Goal: Information Seeking & Learning: Understand process/instructions

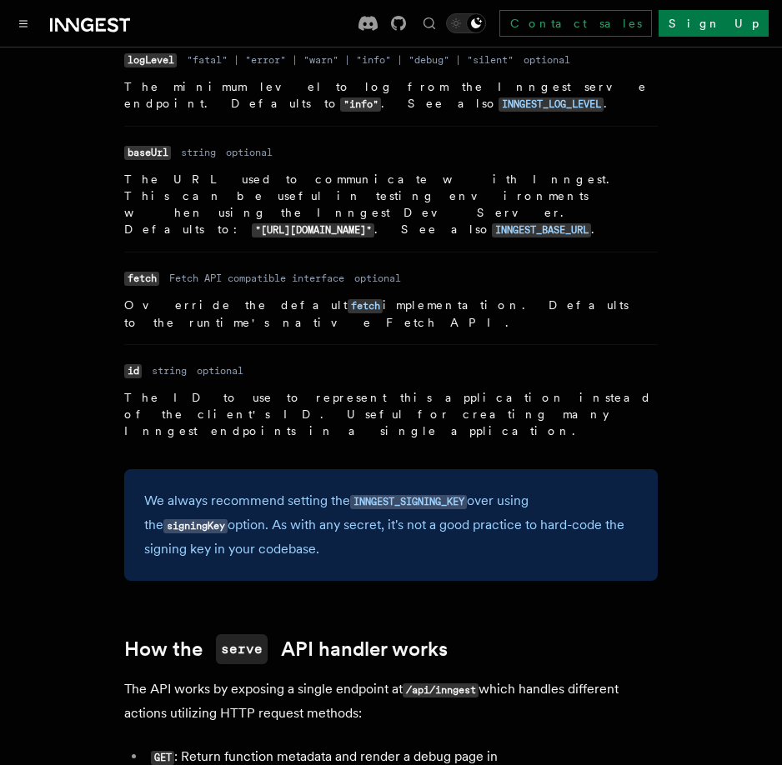
scroll to position [1467, 0]
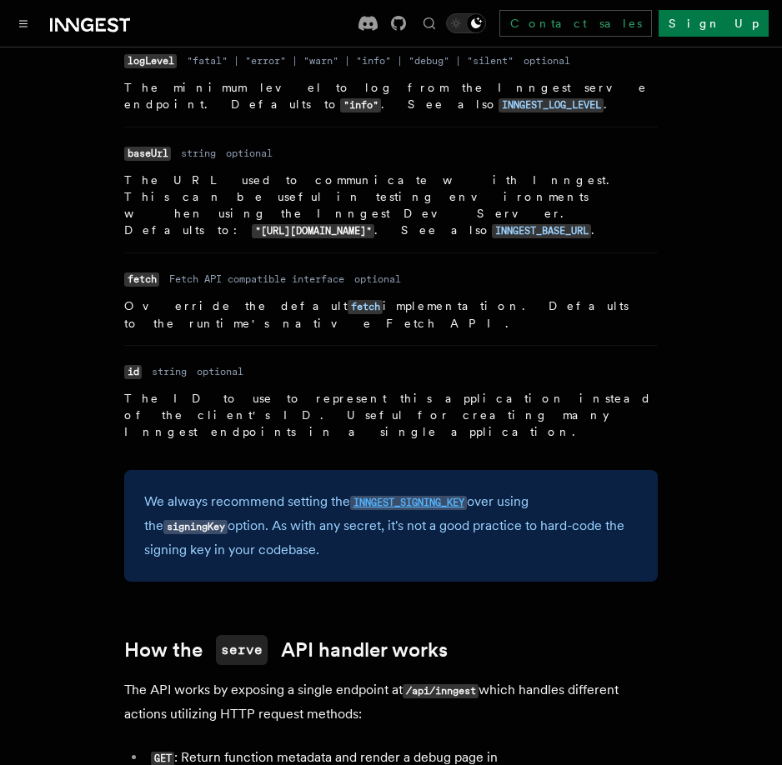
click at [458, 496] on code "INNGEST_SIGNING_KEY" at bounding box center [408, 503] width 117 height 14
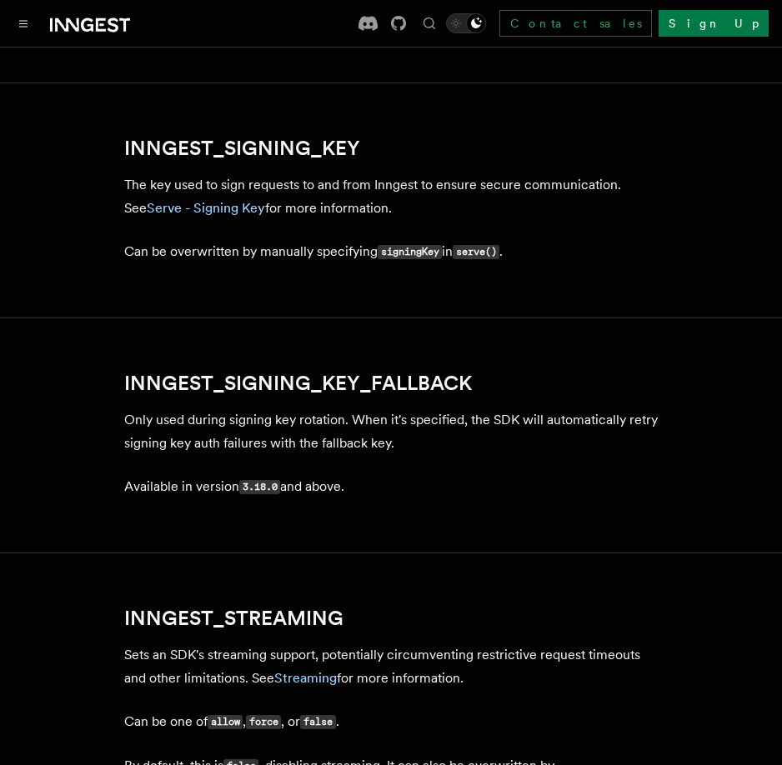
scroll to position [2920, 0]
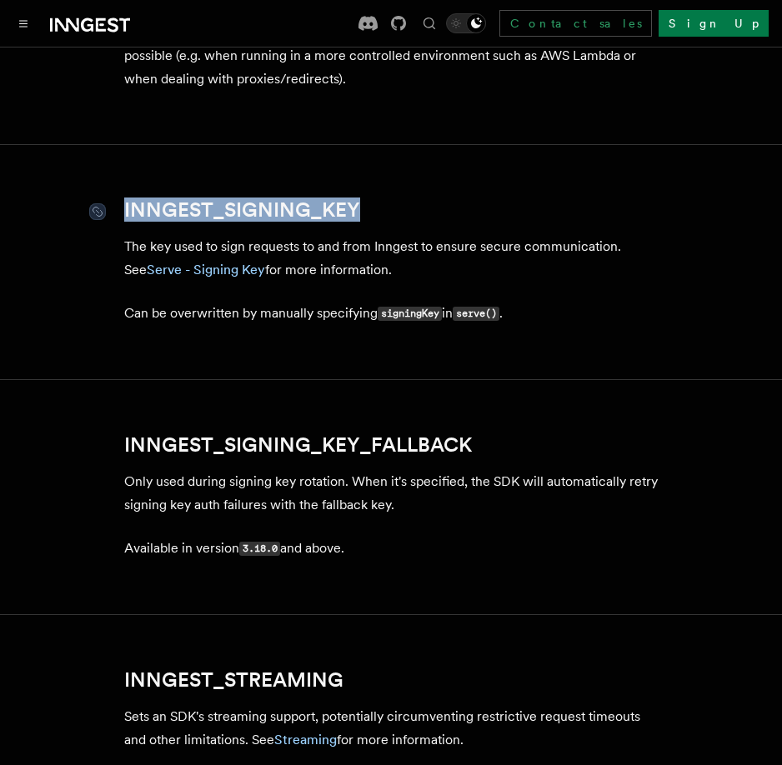
drag, startPoint x: 371, startPoint y: 261, endPoint x: 123, endPoint y: 264, distance: 248.4
click at [124, 222] on h2 "INNGEST_SIGNING_KEY" at bounding box center [390, 209] width 533 height 23
copy link "INNGEST_SIGNING_KEY"
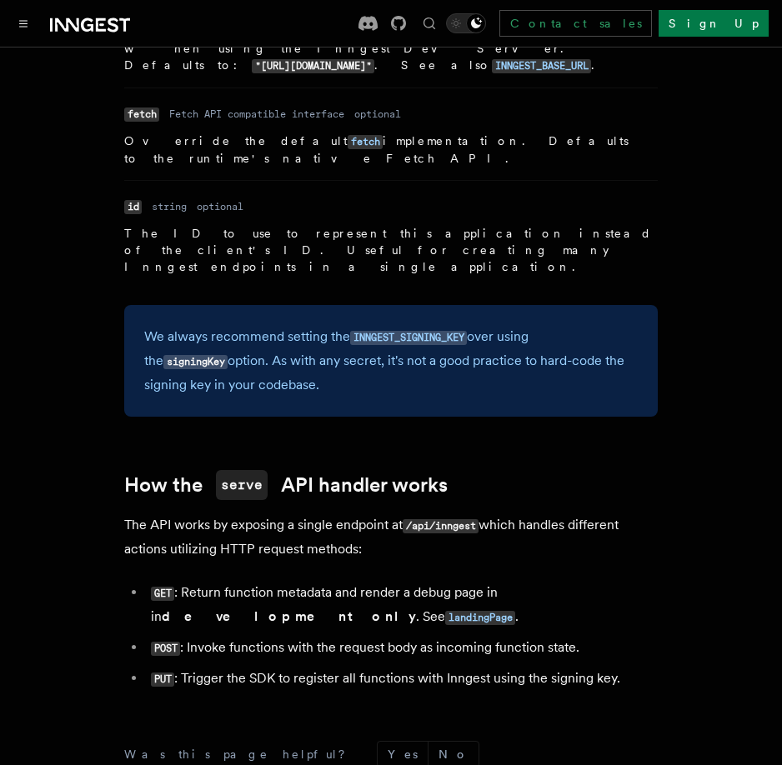
scroll to position [1633, 0]
